Goal: Transaction & Acquisition: Subscribe to service/newsletter

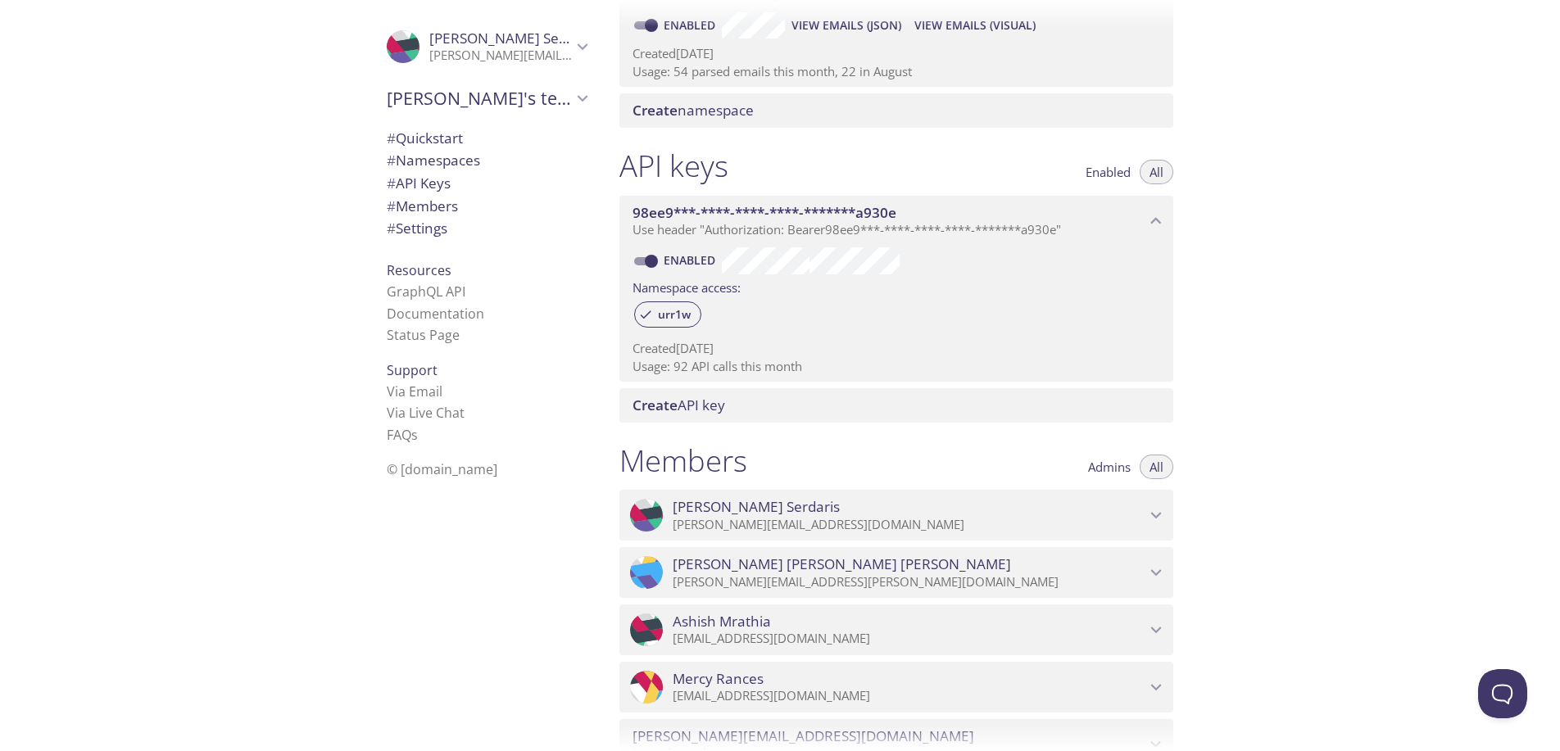
scroll to position [178, 0]
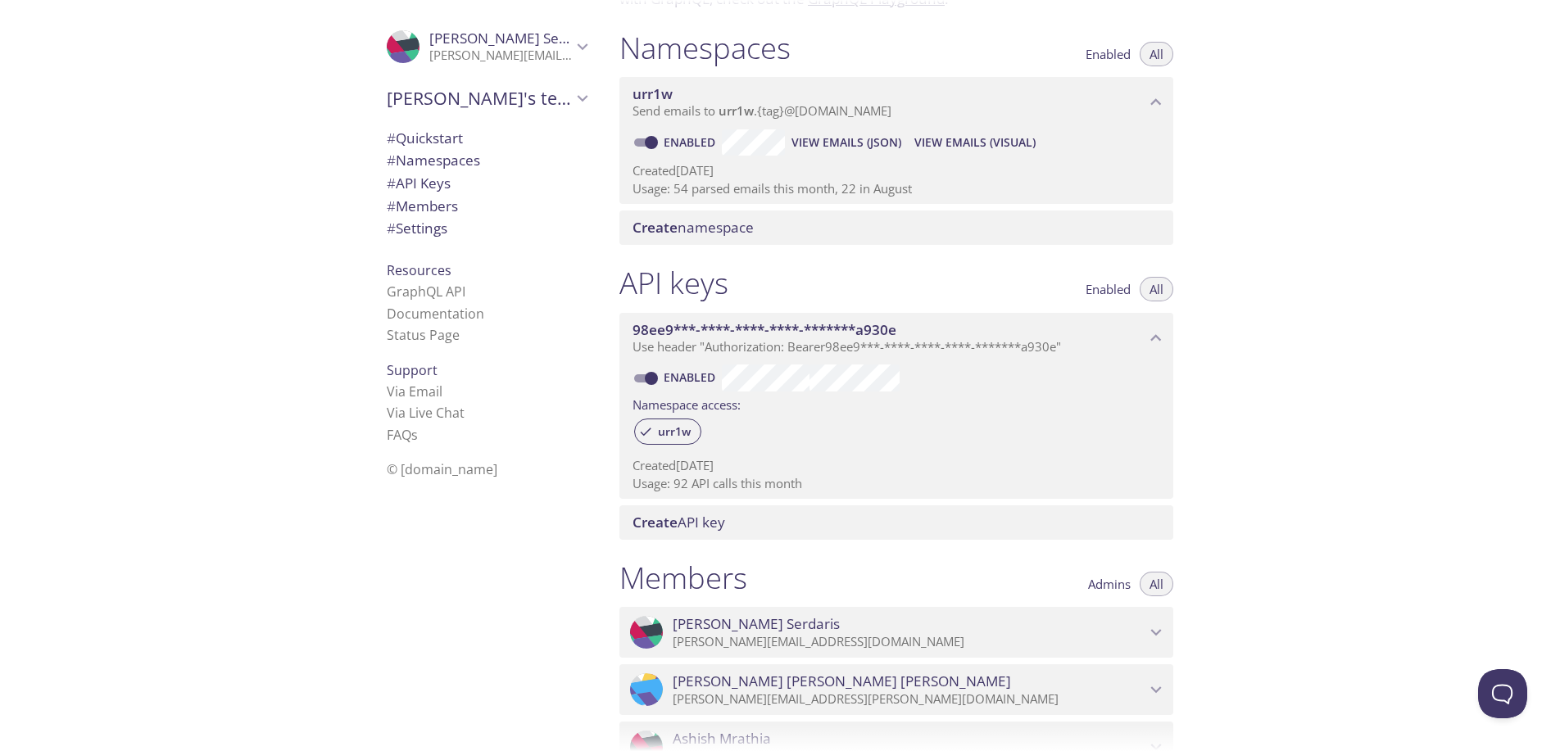
click at [522, 470] on li "© [DOMAIN_NAME]" at bounding box center [487, 469] width 200 height 21
click at [548, 59] on p "george.serdaris@qantasloyalty.com" at bounding box center [500, 56] width 143 height 16
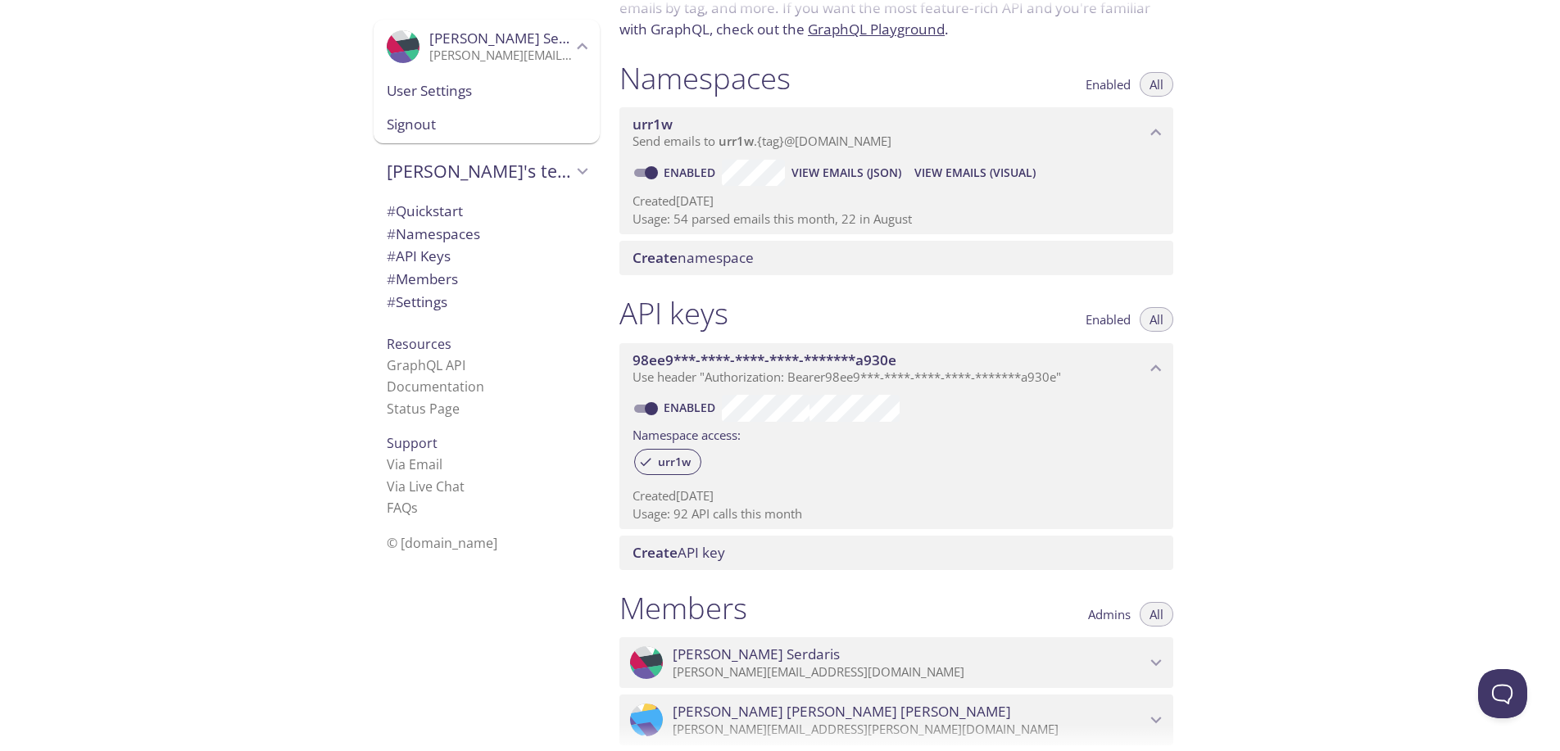
scroll to position [0, 0]
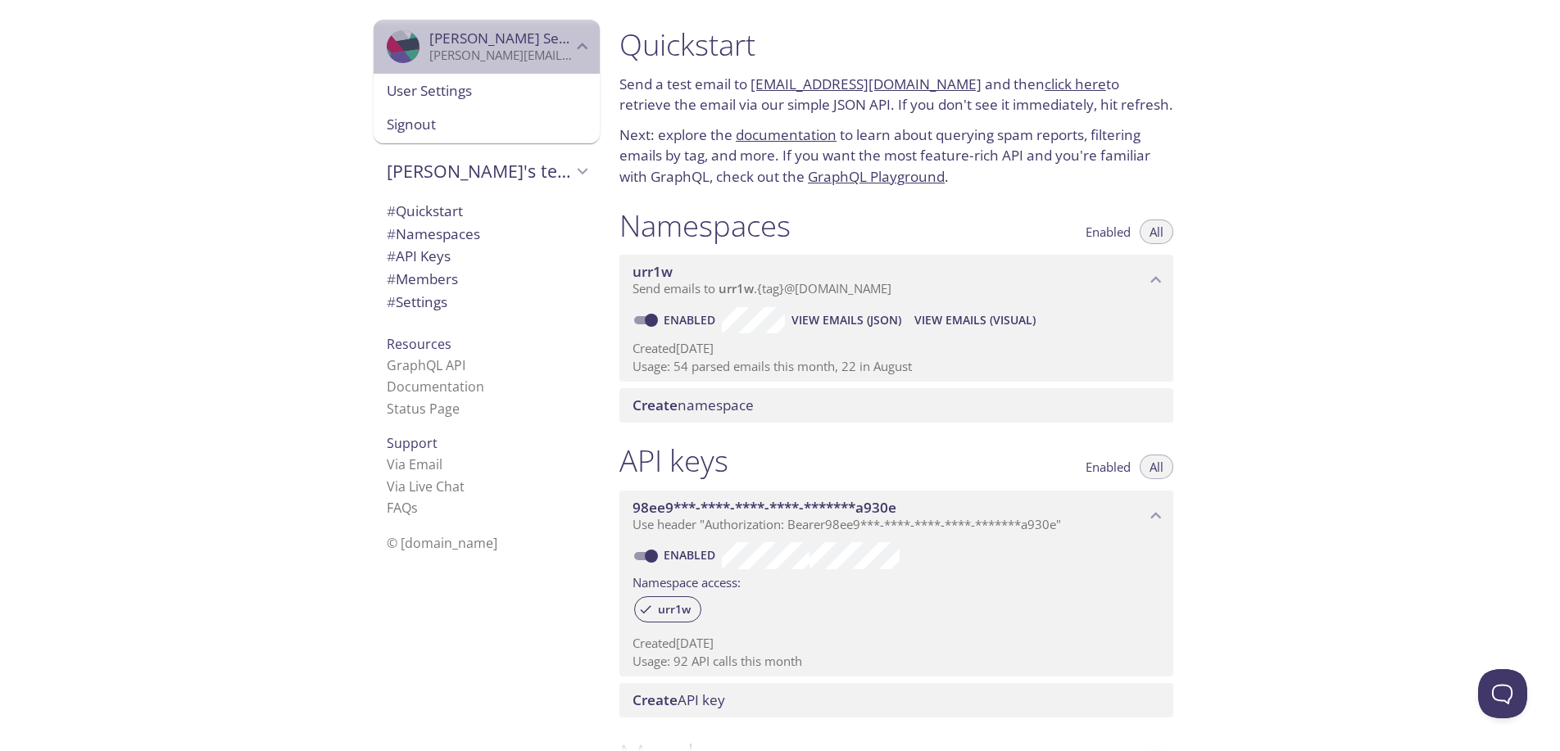
click at [484, 43] on span "George Serdaris" at bounding box center [512, 38] width 167 height 19
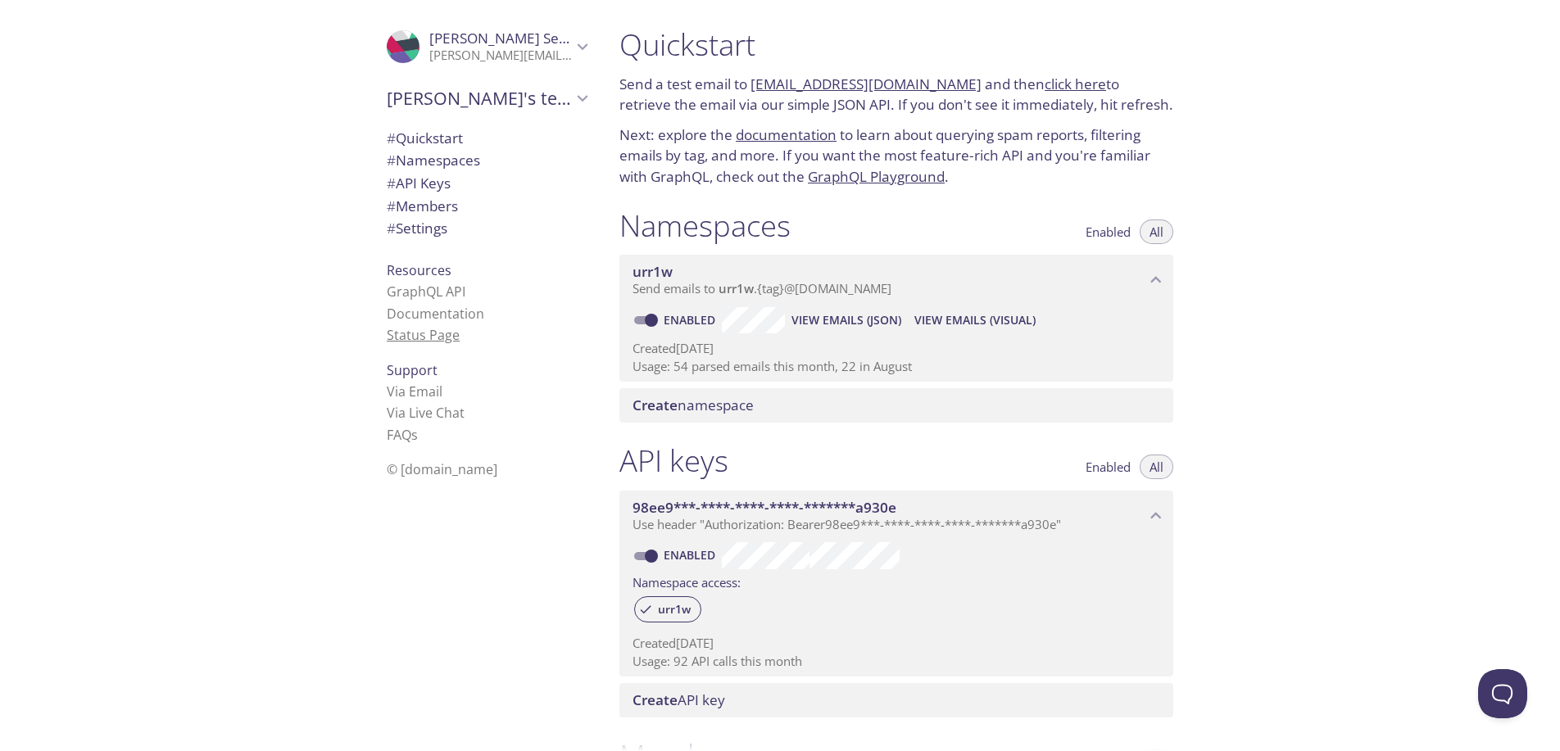
click at [414, 336] on link "Status Page" at bounding box center [423, 335] width 73 height 18
click at [1044, 83] on link "click here" at bounding box center [1074, 84] width 61 height 19
click at [572, 105] on icon "George's team" at bounding box center [582, 98] width 21 height 21
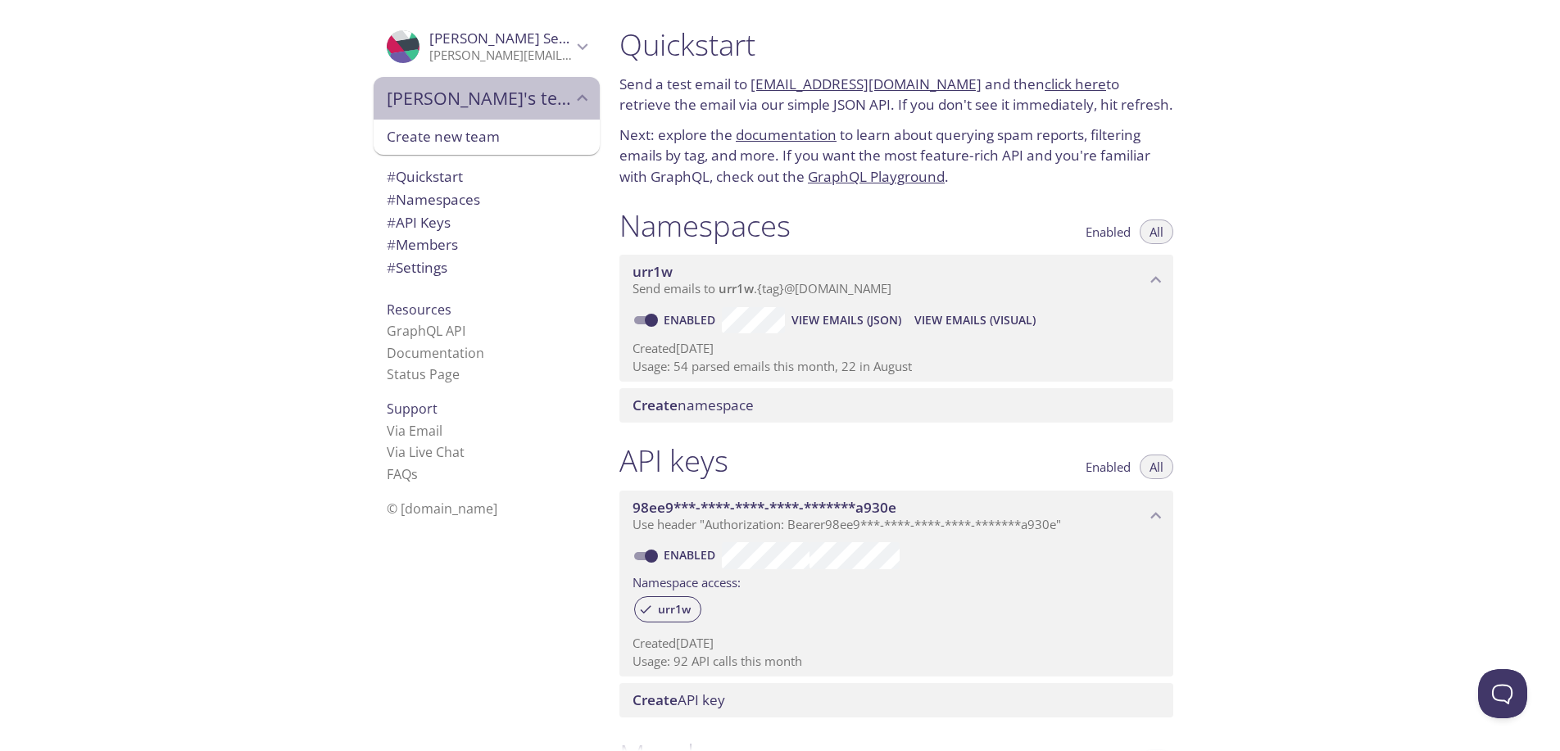
click at [572, 105] on icon "George's team" at bounding box center [582, 98] width 21 height 21
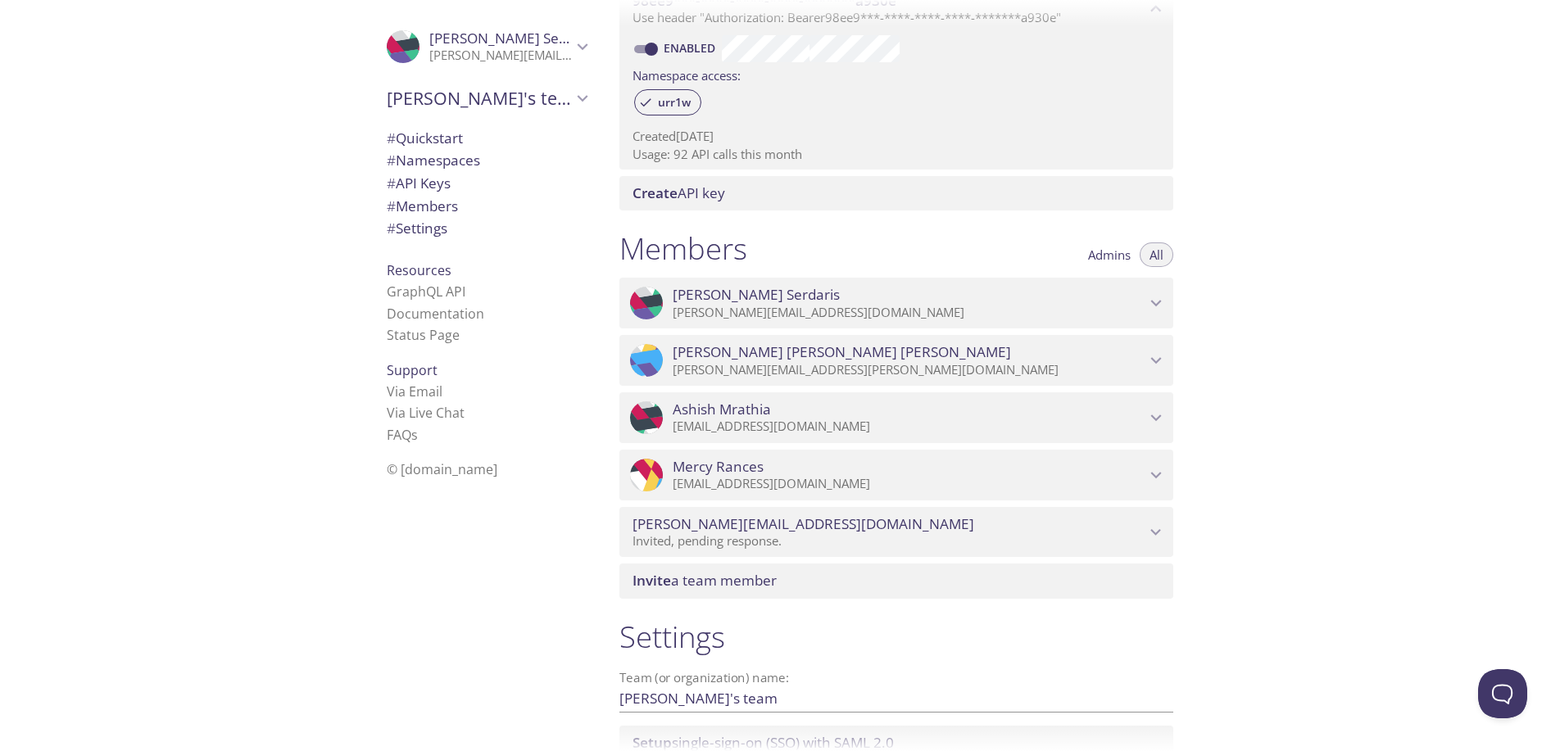
scroll to position [642, 0]
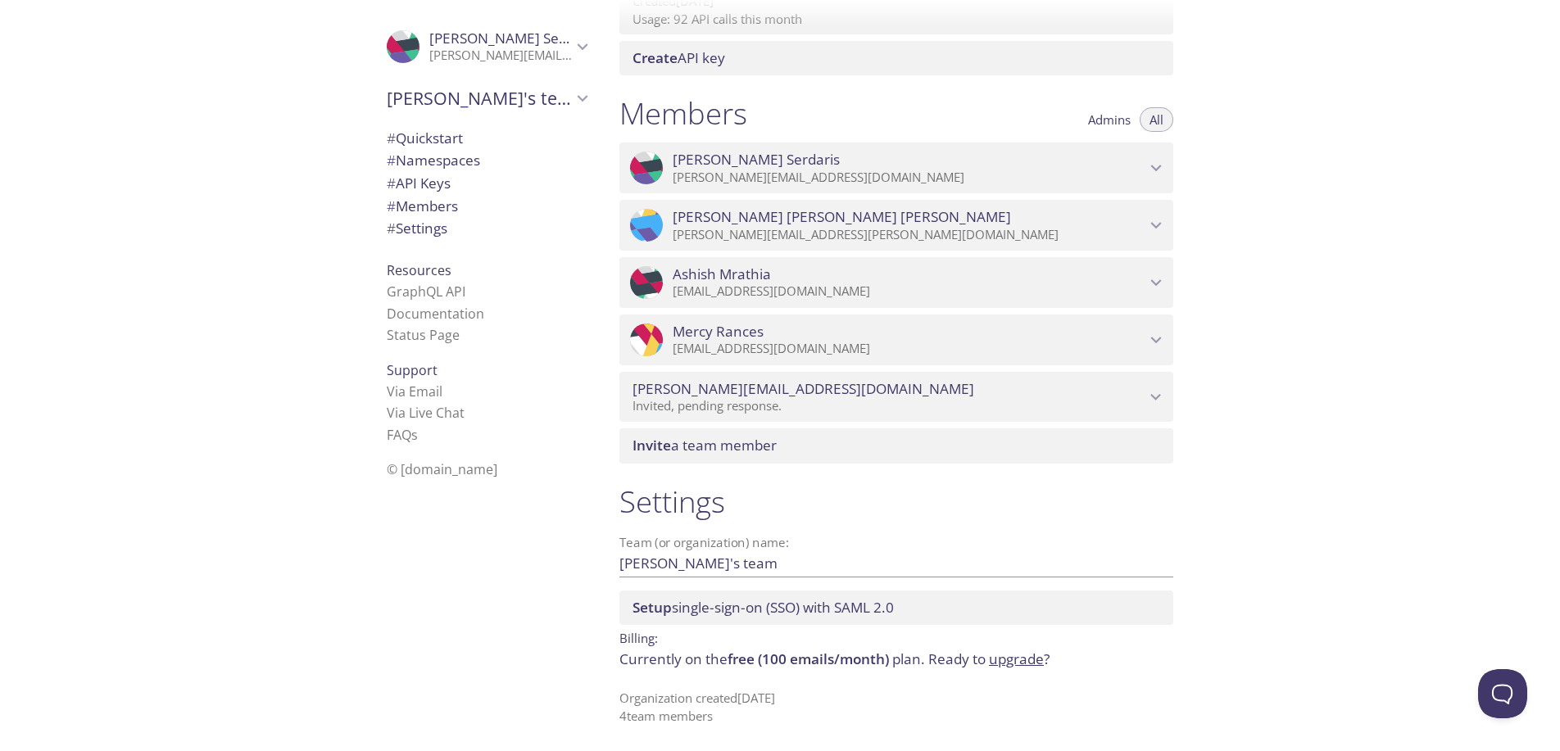
click at [721, 656] on p "Currently on the free (100 emails/month) plan. Ready to upgrade ?" at bounding box center [896, 659] width 554 height 21
click at [859, 687] on div "Settings Team (or organization) name: George's team Save Setup single-sign-on (…" at bounding box center [896, 603] width 580 height 261
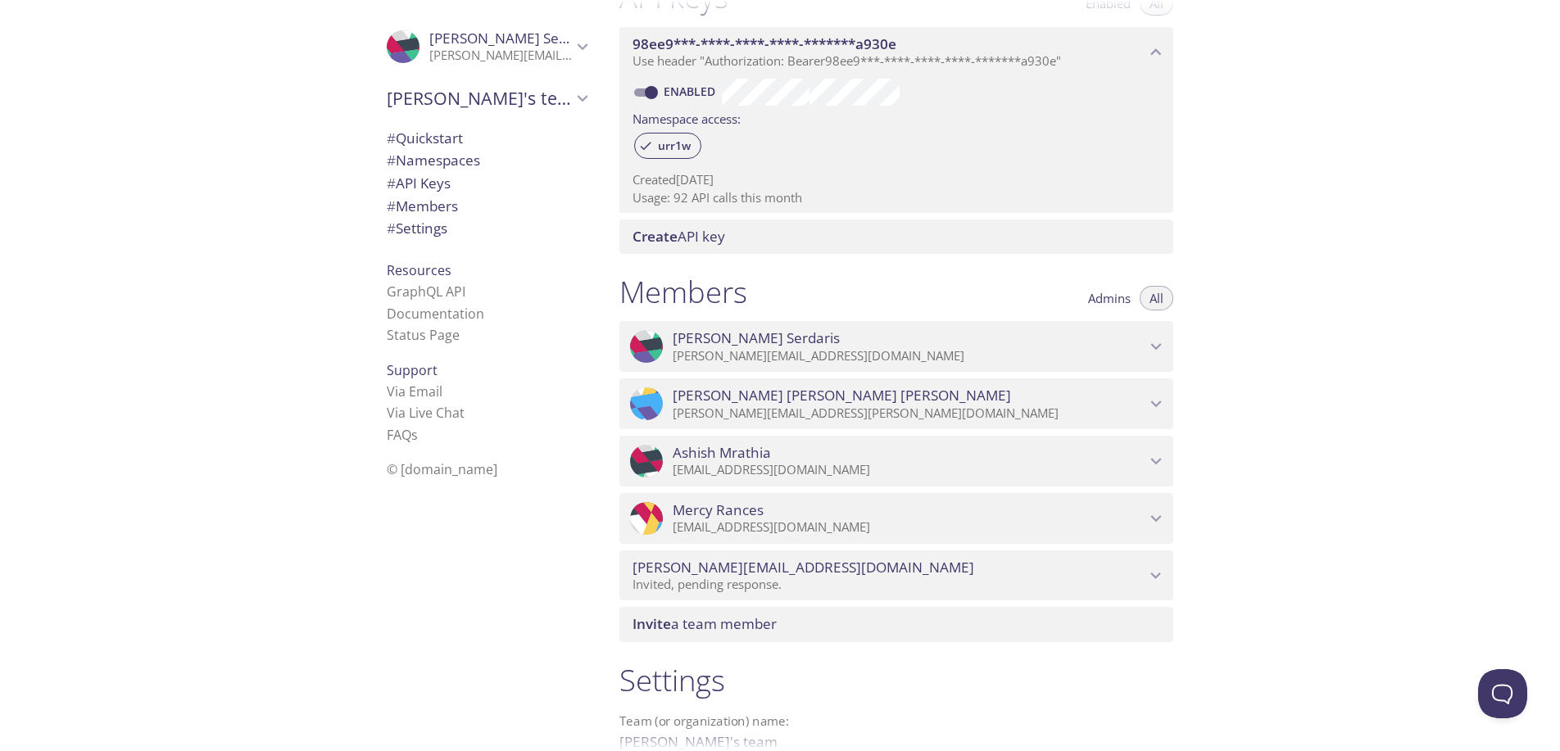
scroll to position [270, 0]
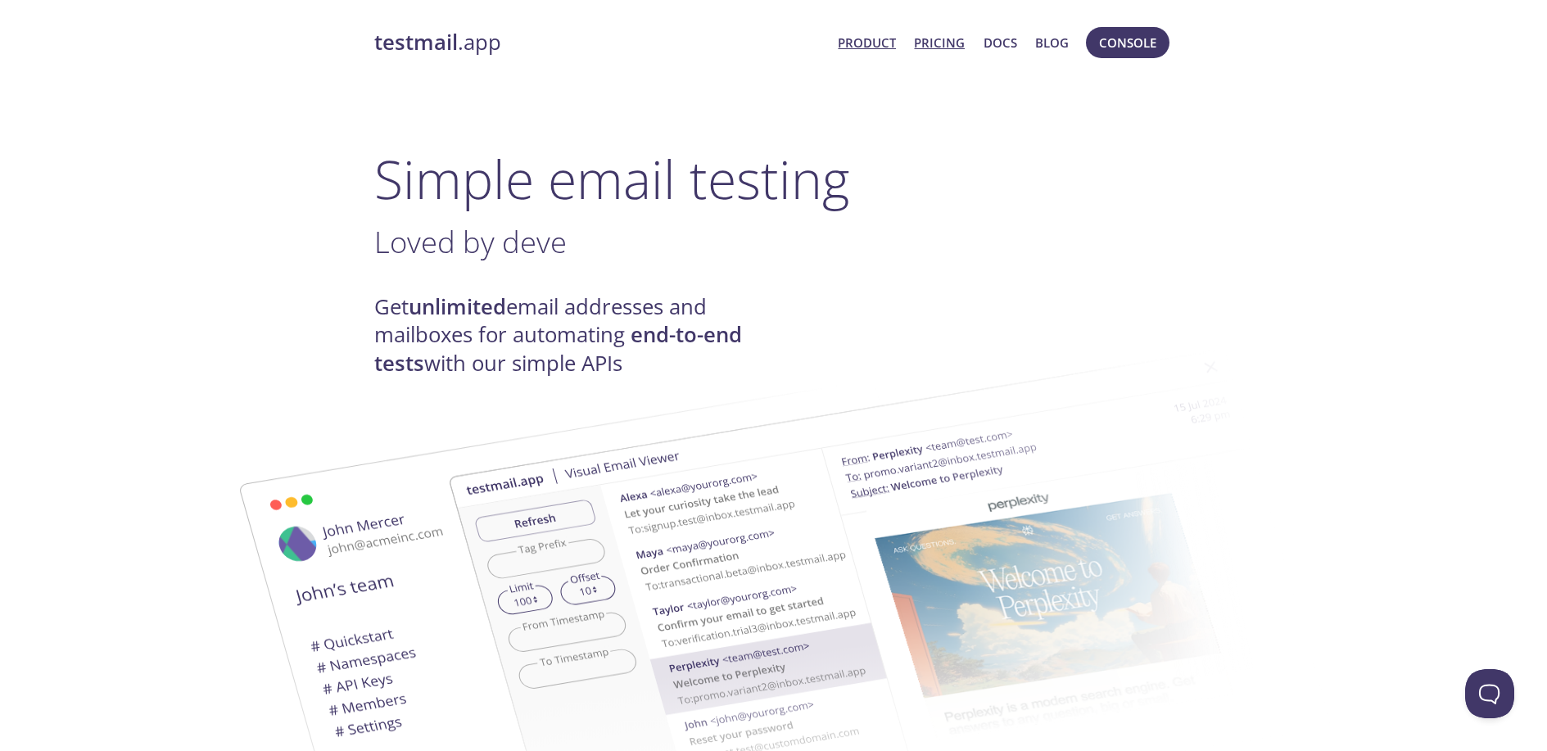
click at [953, 44] on link "Pricing" at bounding box center [939, 42] width 51 height 21
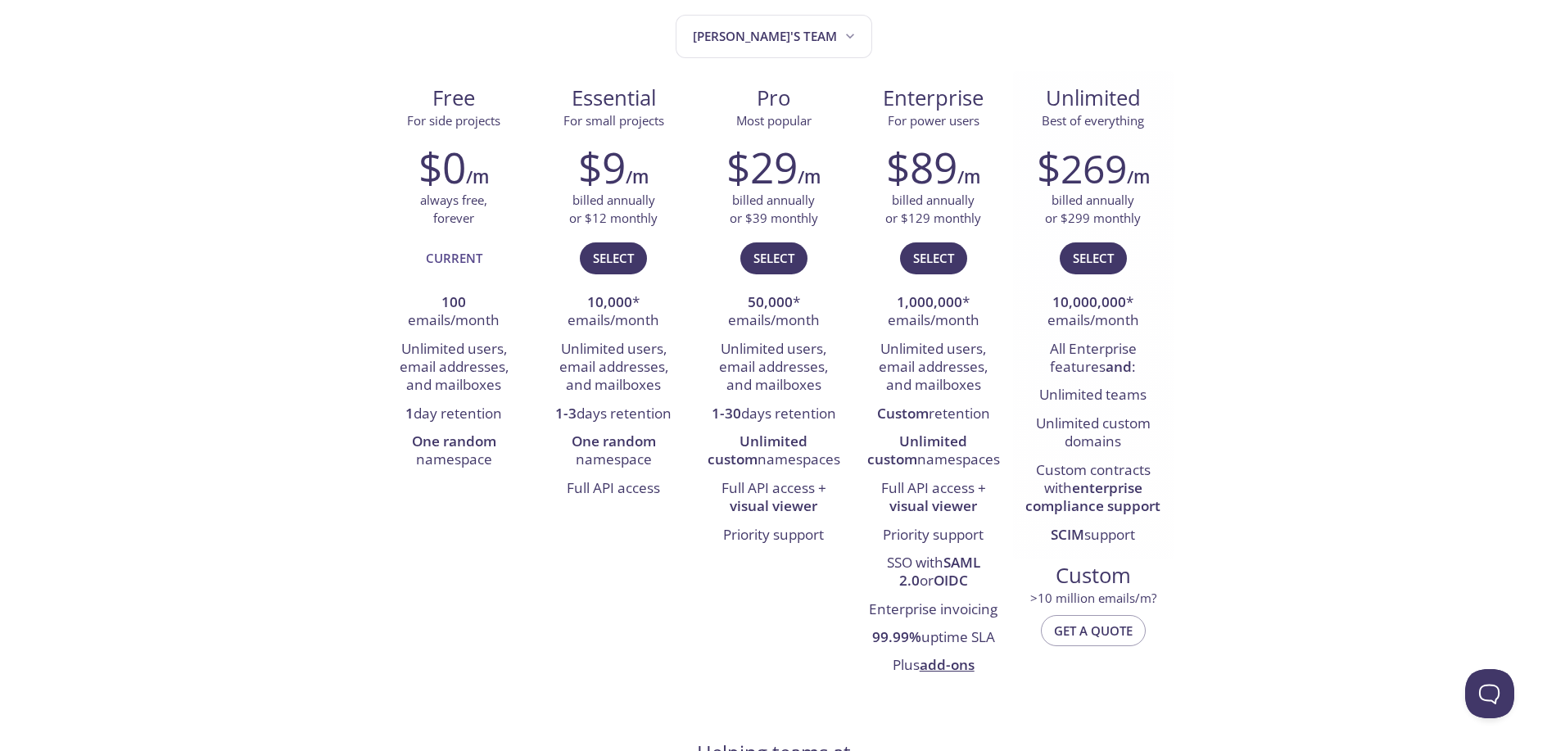
scroll to position [179, 0]
